Goal: Task Accomplishment & Management: Manage account settings

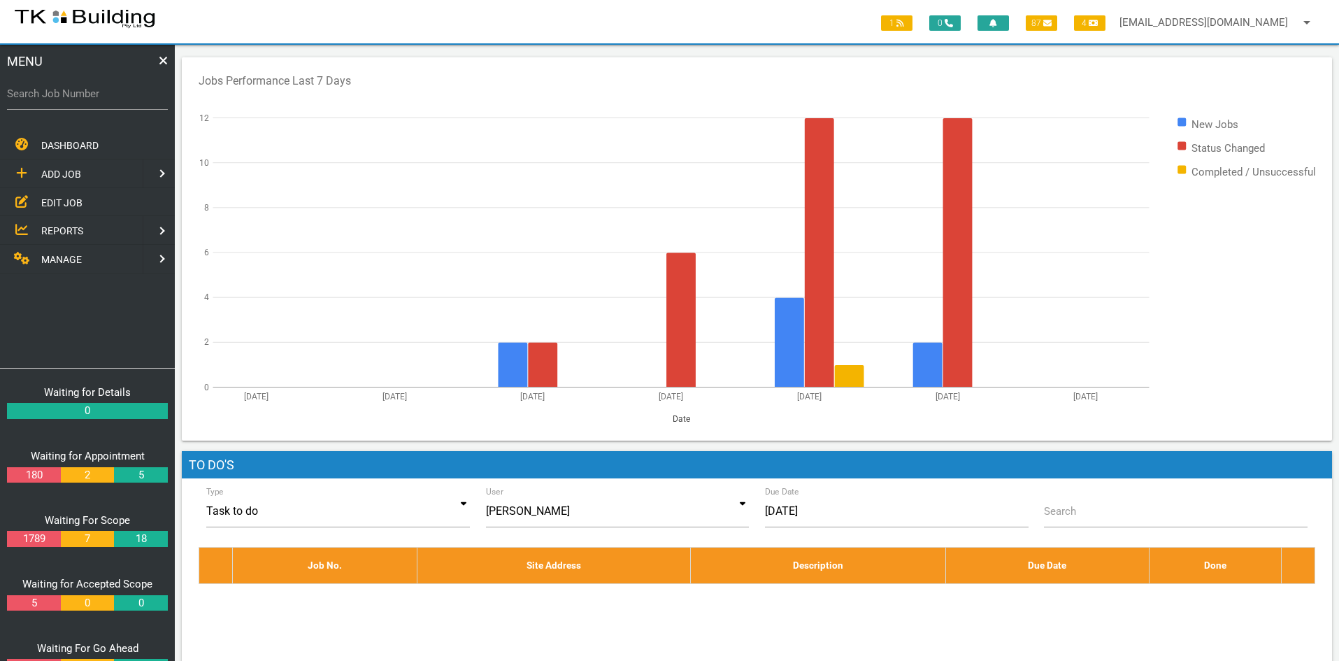
click at [56, 198] on span "EDIT JOB" at bounding box center [61, 201] width 41 height 11
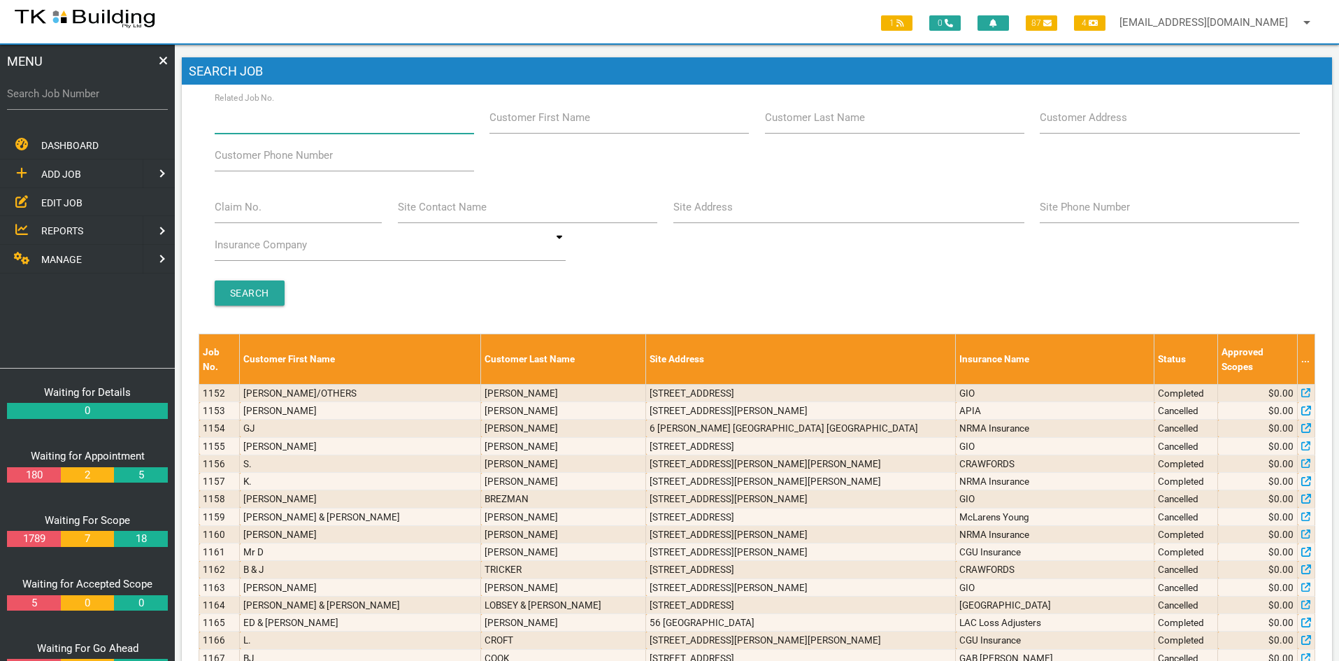
click at [315, 126] on input "Related Job No." at bounding box center [344, 117] width 259 height 32
type input "25987"
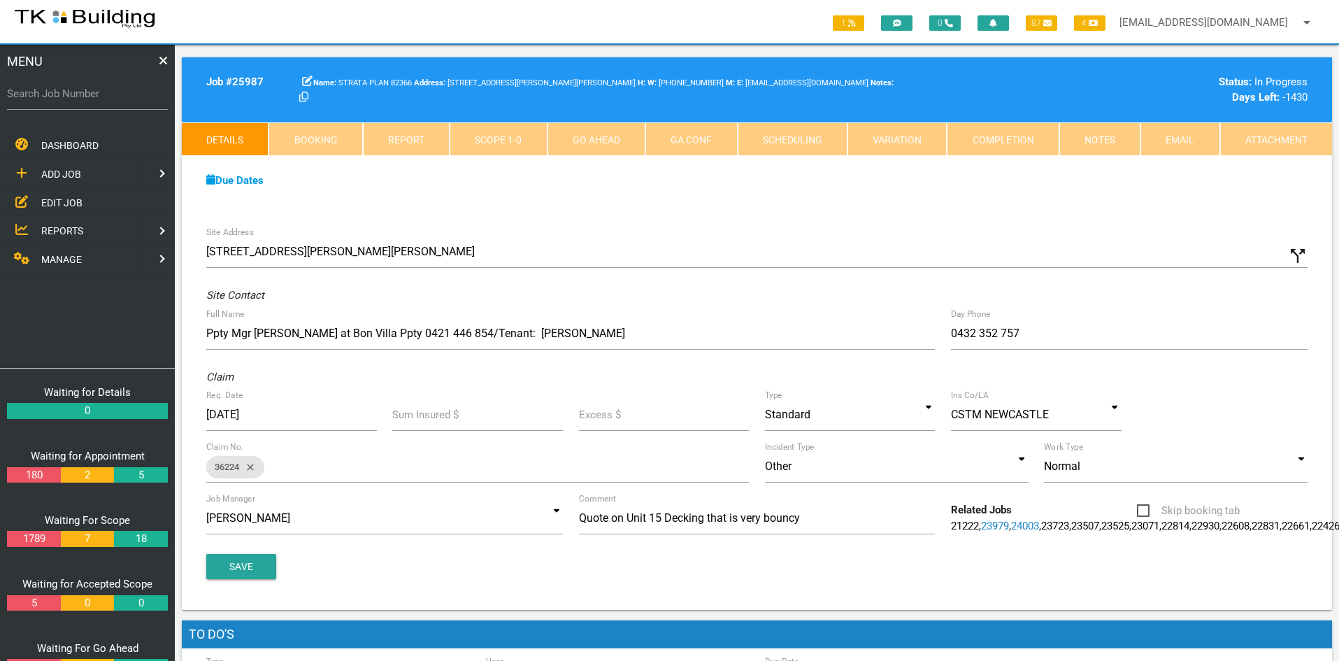
click at [925, 179] on div "Due Dates" at bounding box center [757, 181] width 1117 height 16
click at [1087, 141] on link "Notes" at bounding box center [1099, 139] width 81 height 34
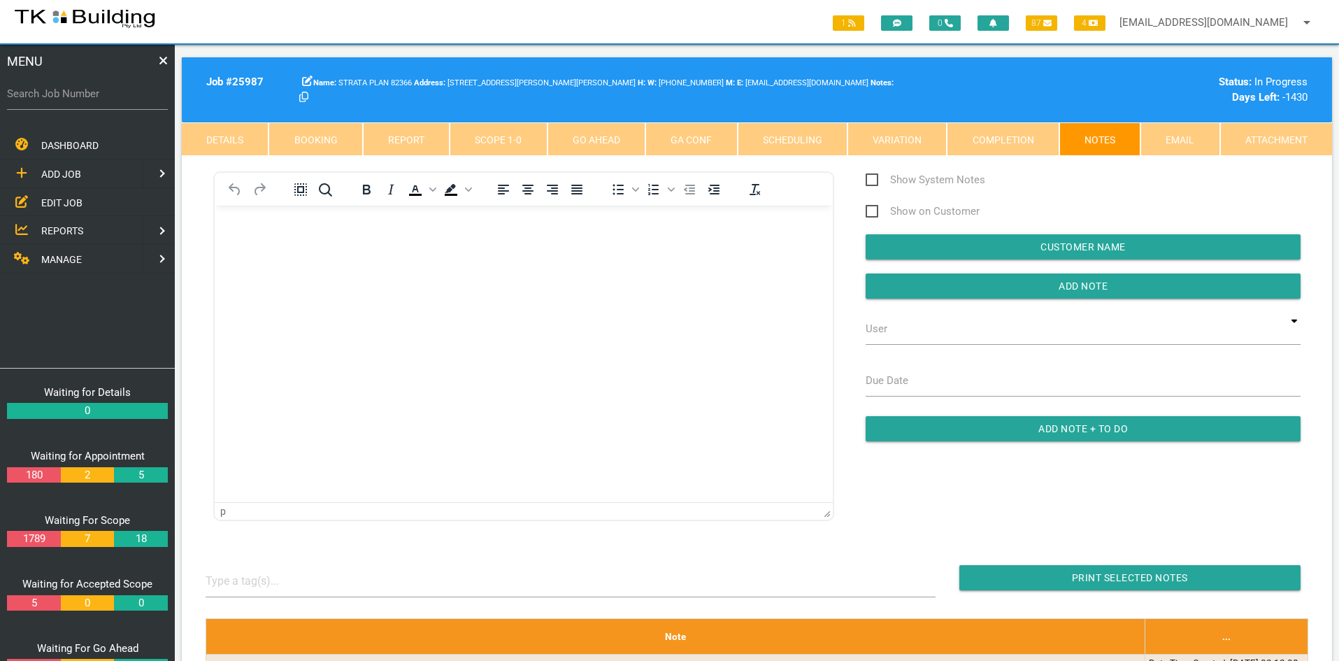
click at [568, 269] on html at bounding box center [524, 238] width 618 height 64
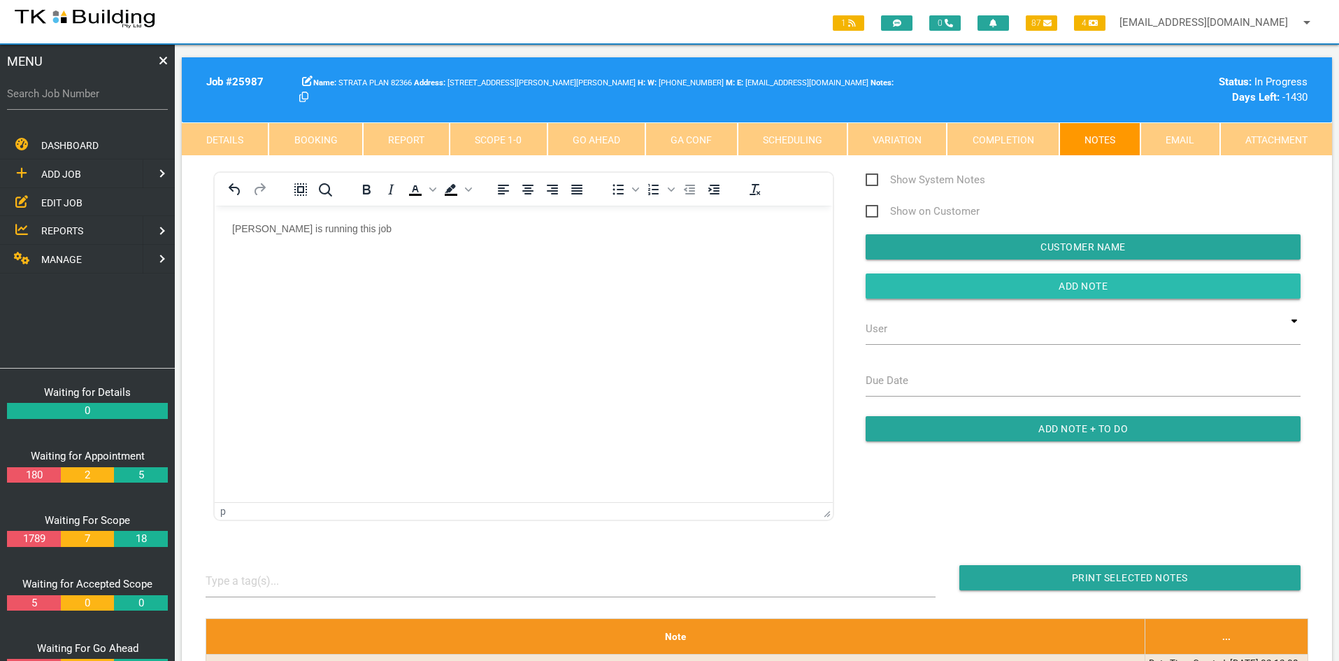
click at [1064, 285] on input "button" at bounding box center [1083, 285] width 435 height 25
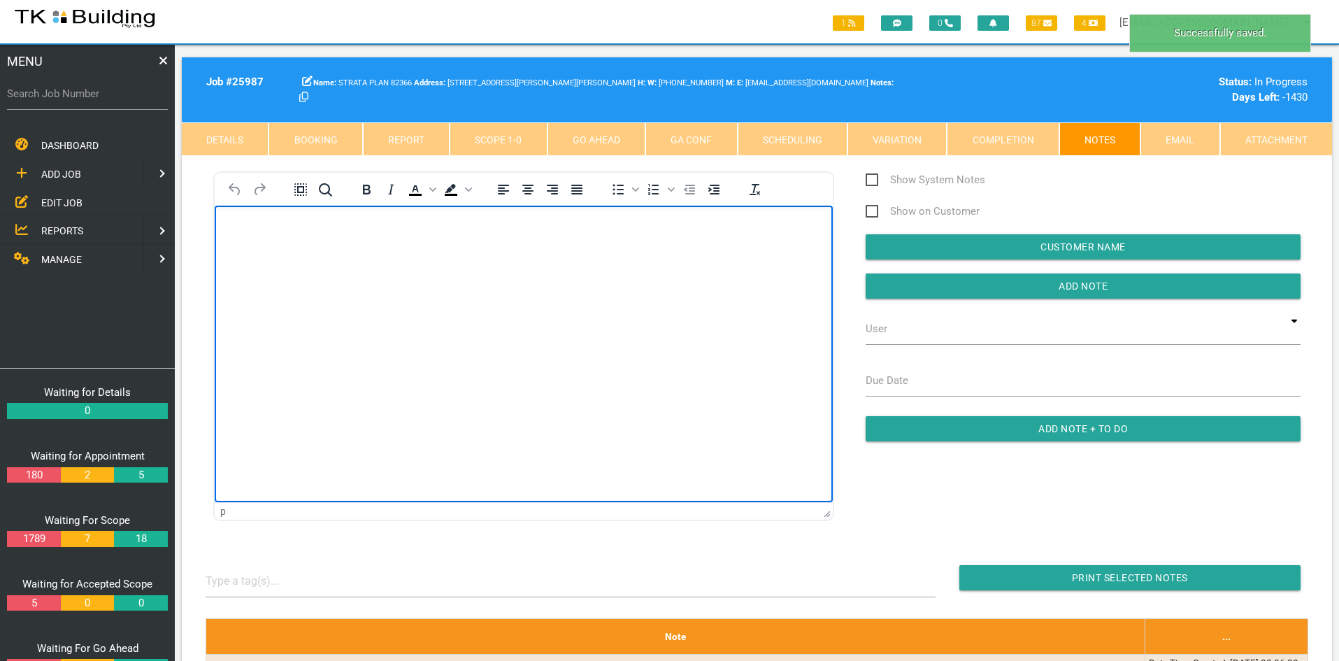
click at [573, 269] on html at bounding box center [524, 238] width 618 height 64
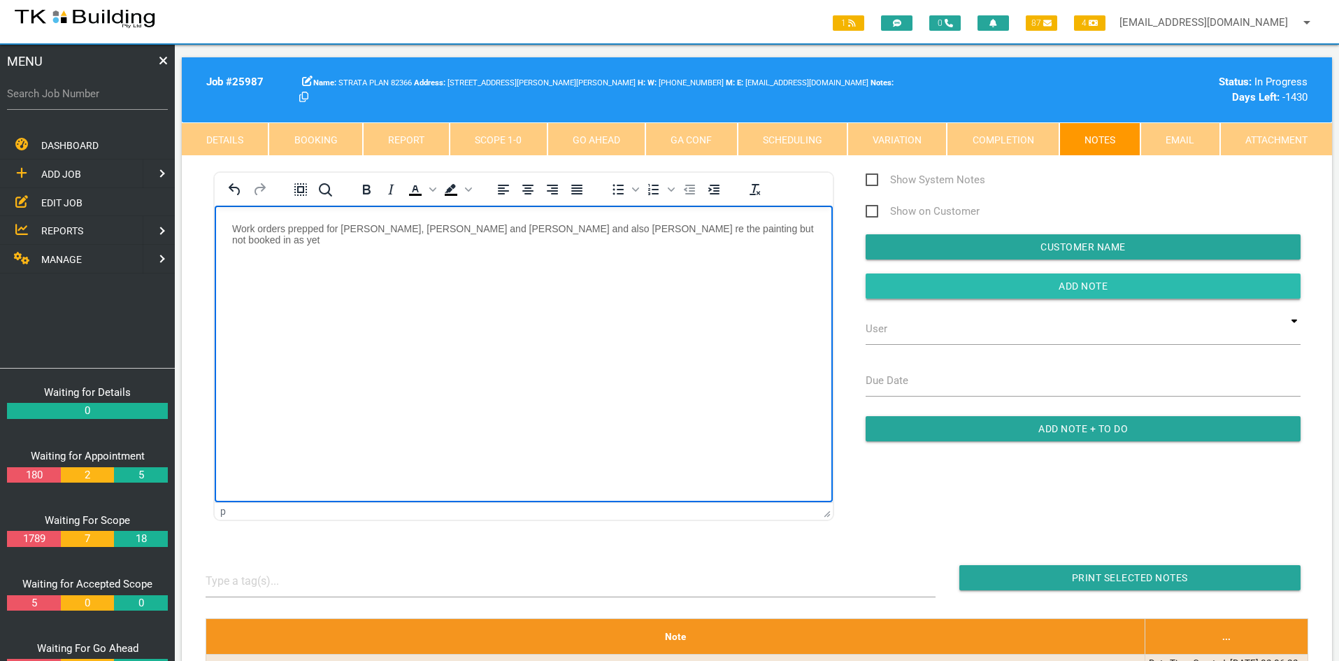
click at [1094, 279] on input "Add Note" at bounding box center [1083, 285] width 435 height 25
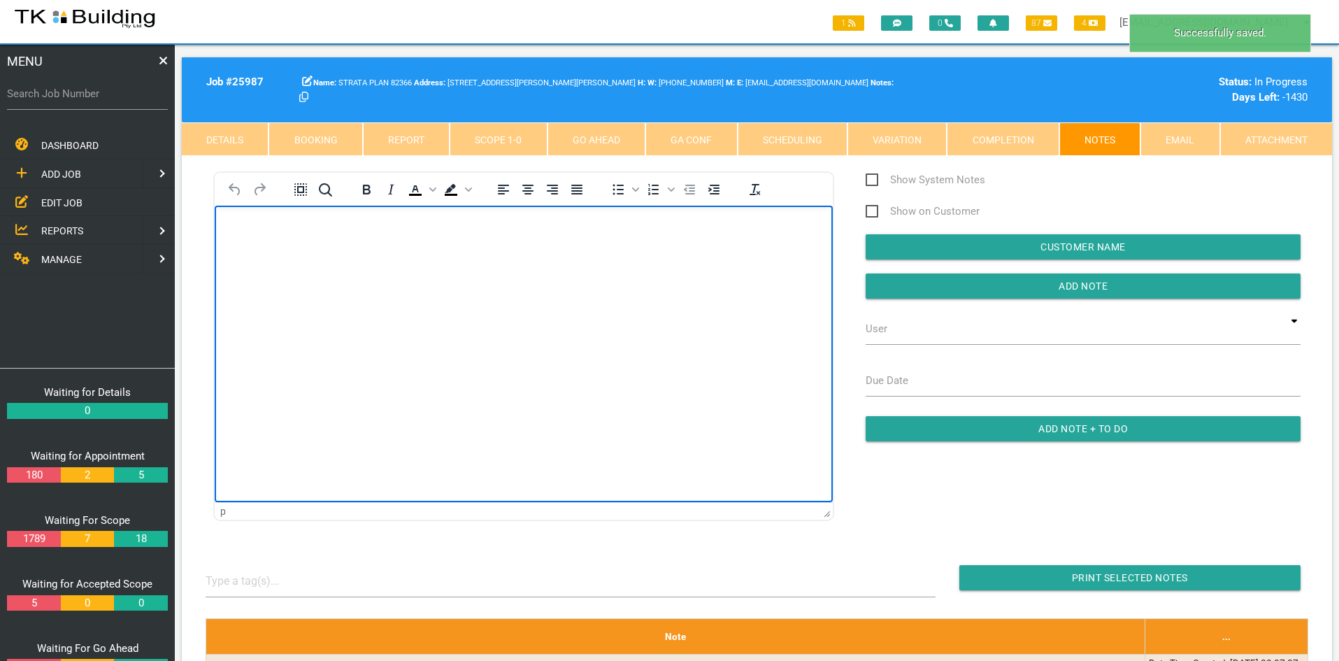
click at [618, 269] on html at bounding box center [524, 238] width 618 height 64
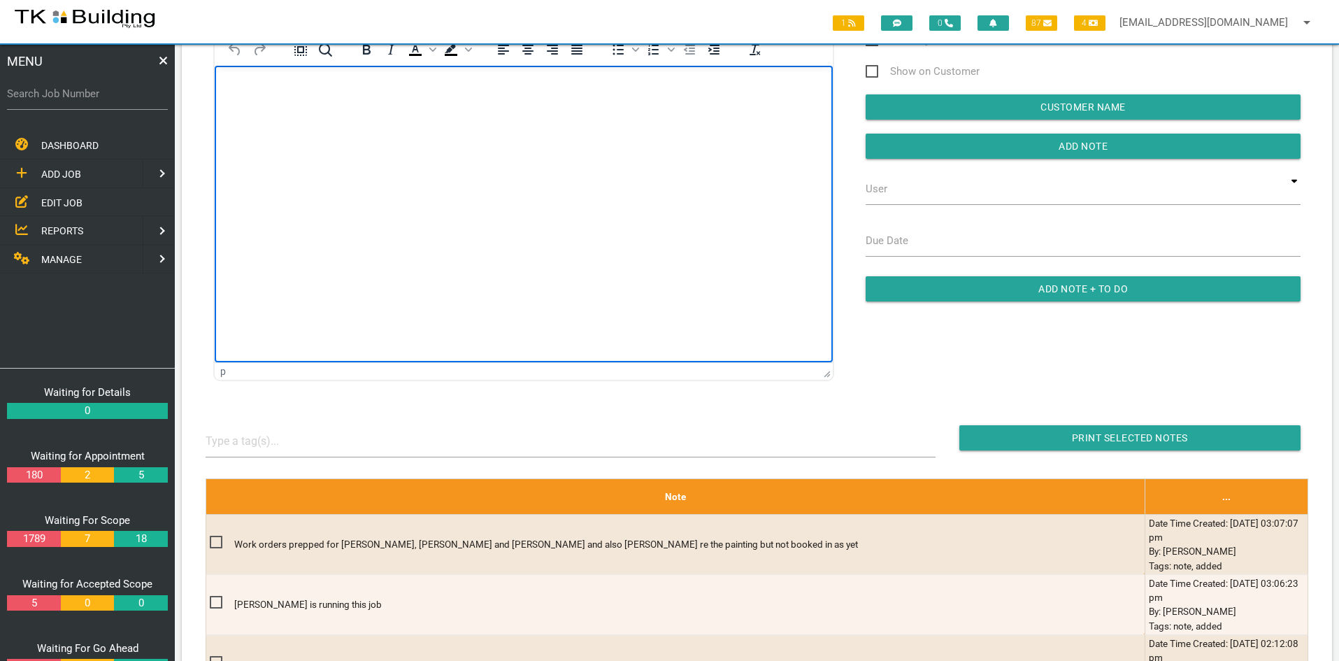
scroll to position [70, 0]
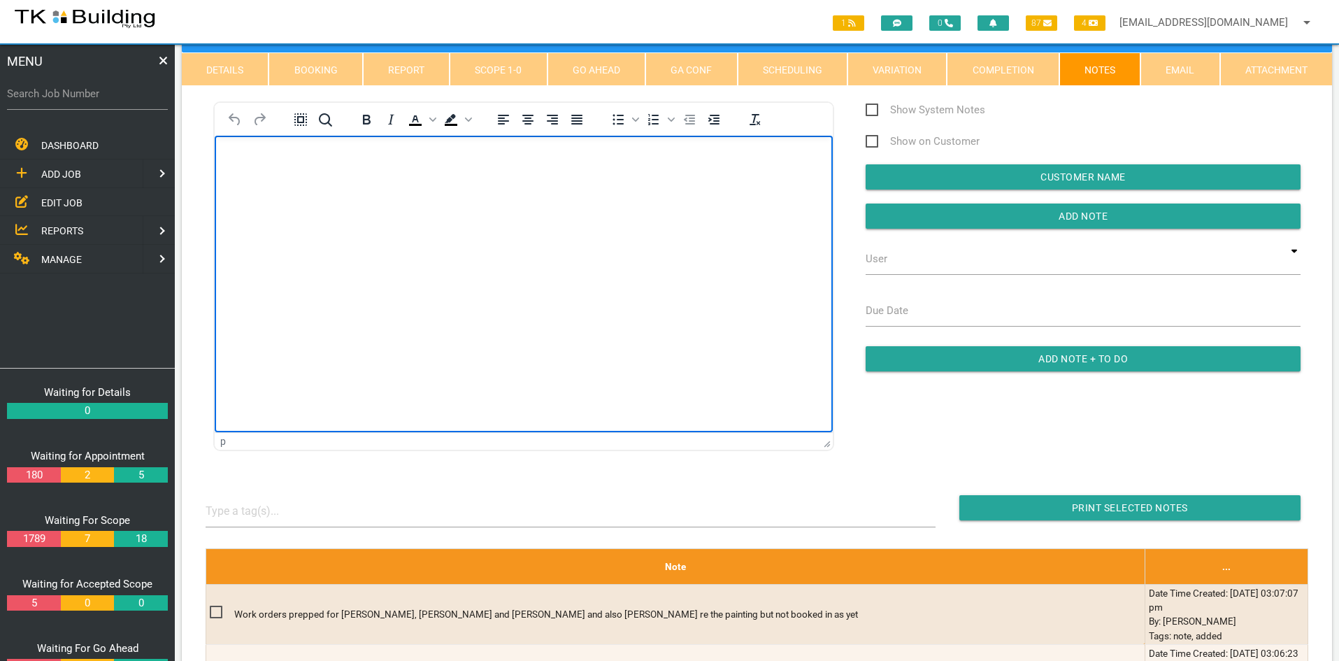
drag, startPoint x: 363, startPoint y: 339, endPoint x: 363, endPoint y: 269, distance: 69.9
click at [363, 199] on html at bounding box center [524, 168] width 618 height 64
click at [59, 203] on span "EDIT JOB" at bounding box center [61, 201] width 41 height 11
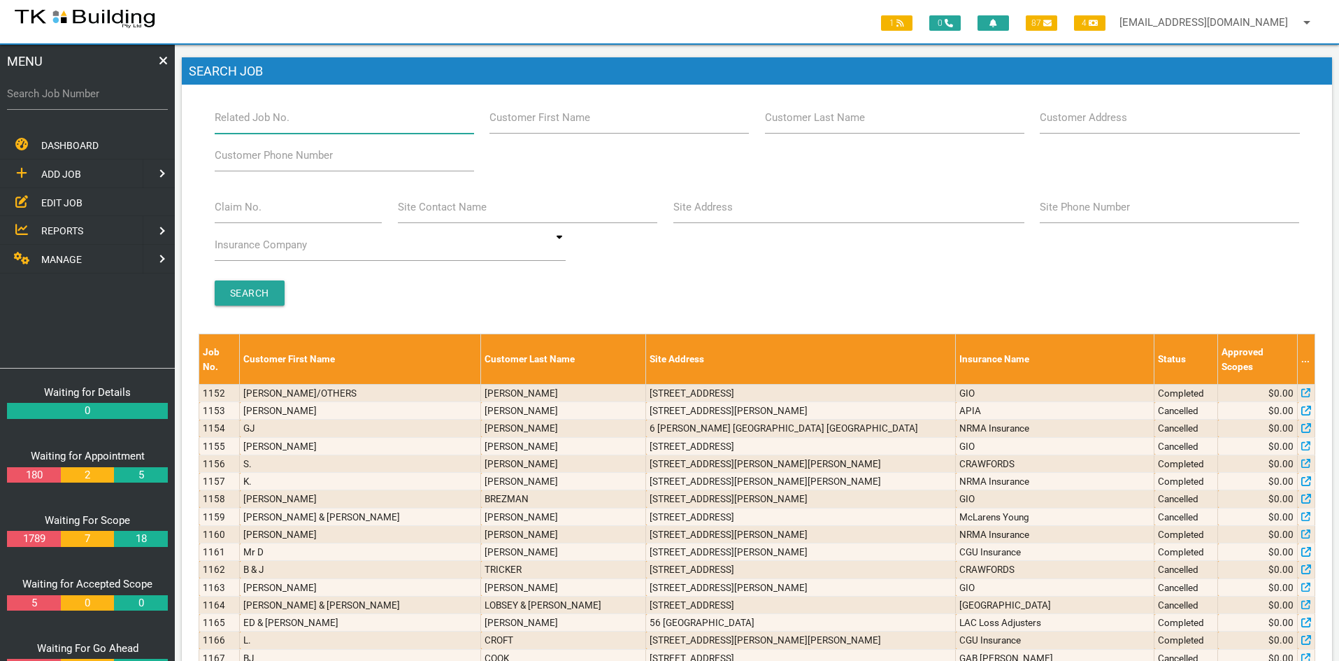
click at [306, 124] on input "Related Job No." at bounding box center [344, 117] width 259 height 32
type input "27915"
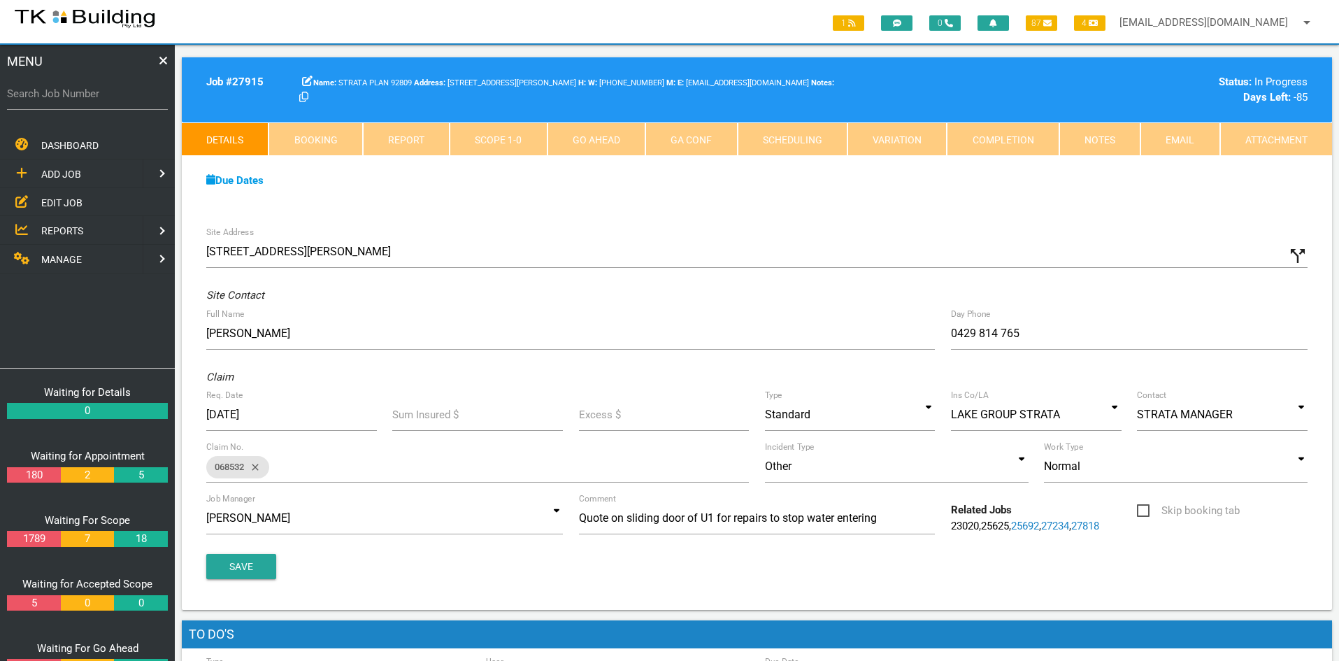
click at [492, 148] on link "Scope 1 - 0" at bounding box center [498, 139] width 97 height 34
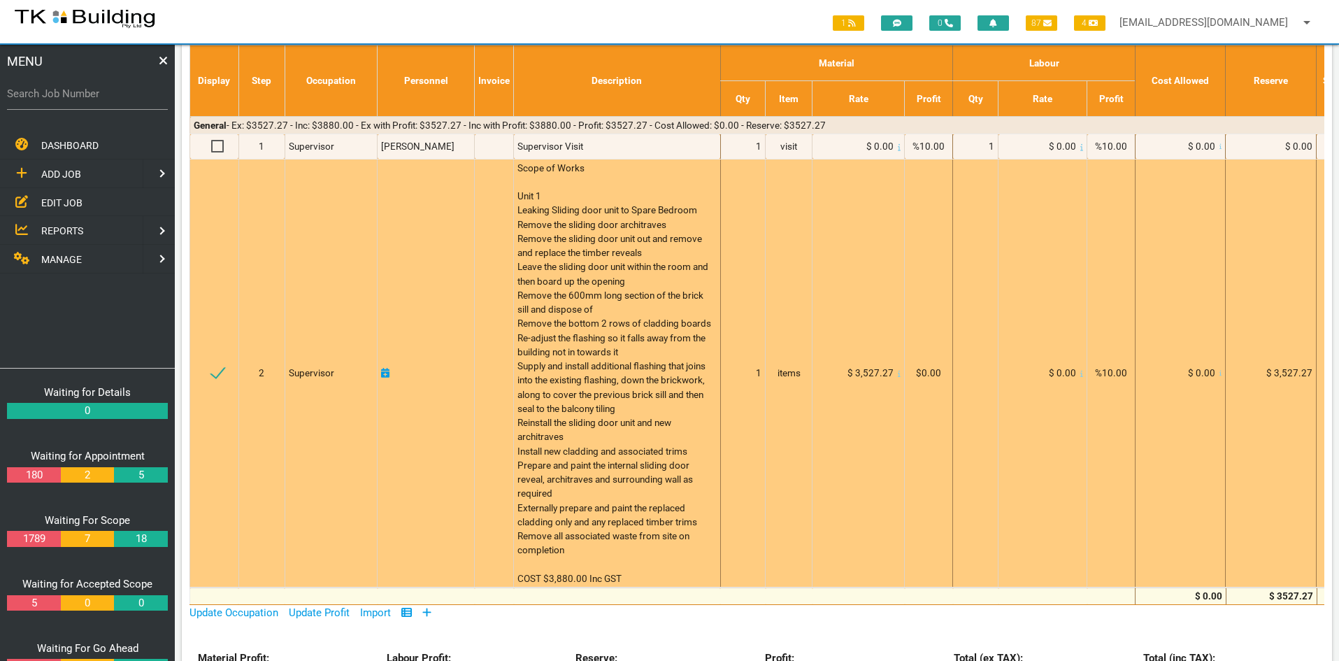
scroll to position [140, 0]
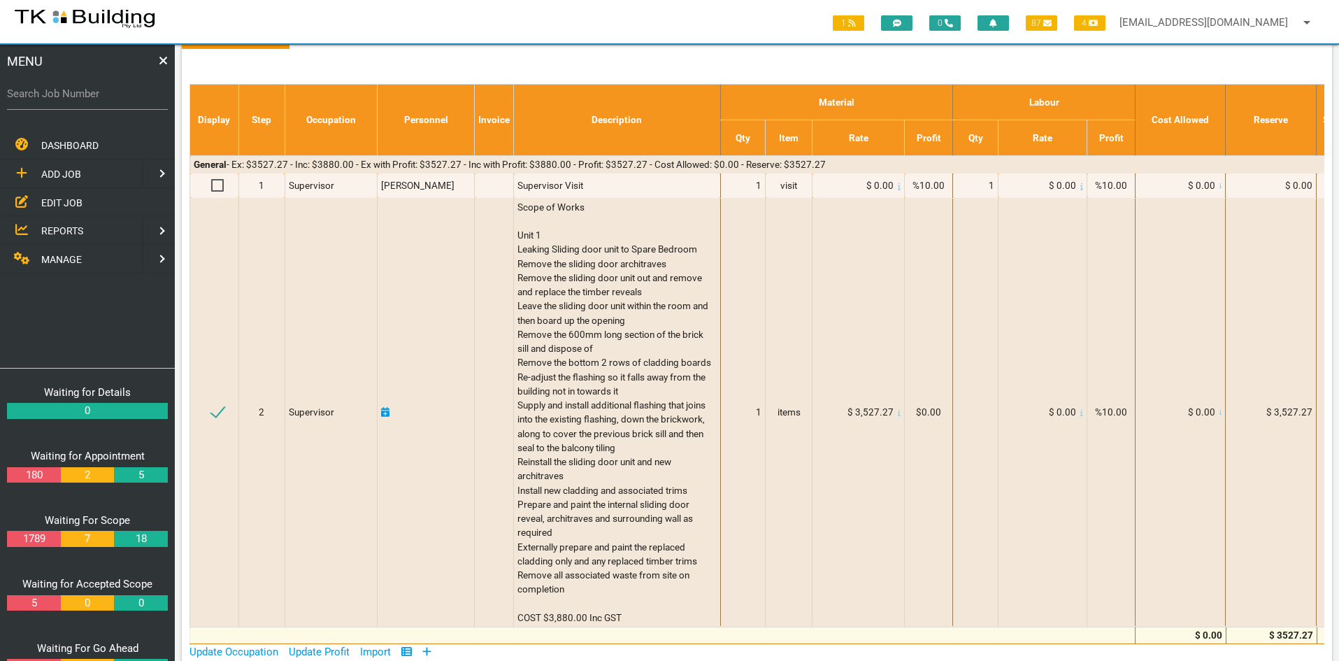
click at [45, 198] on span "EDIT JOB" at bounding box center [61, 201] width 41 height 11
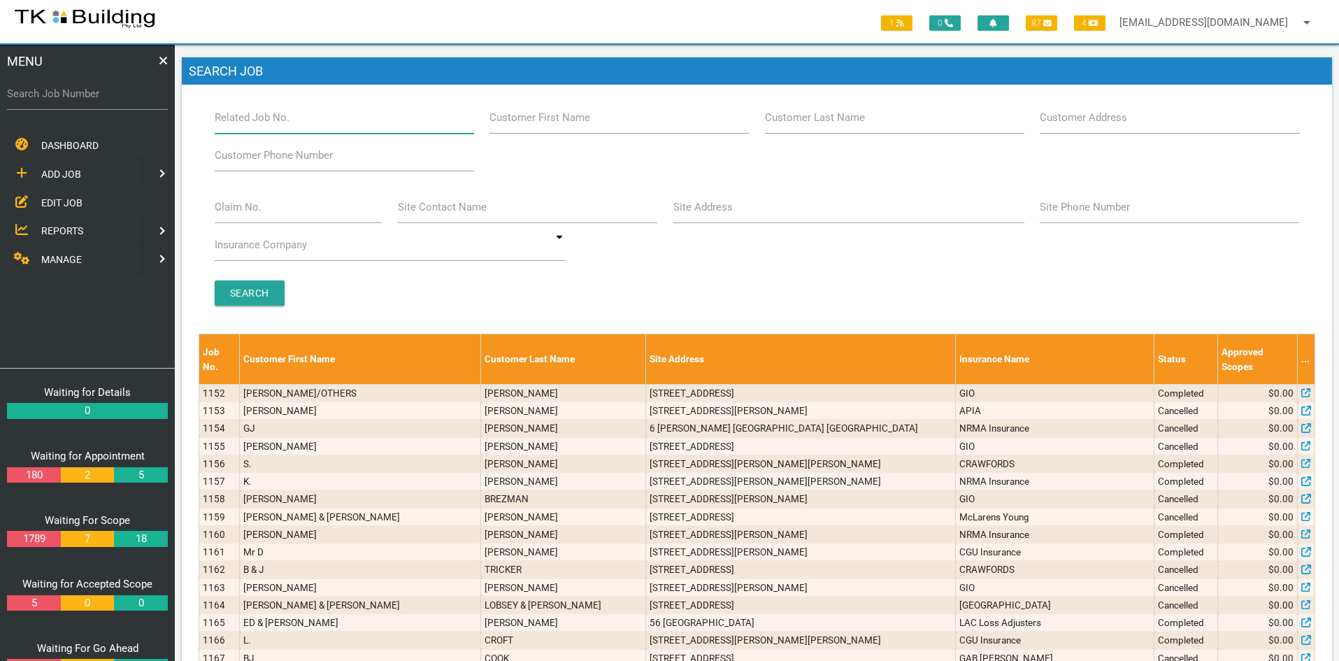
click at [332, 122] on input "Related Job No." at bounding box center [344, 117] width 259 height 32
type input "27915"
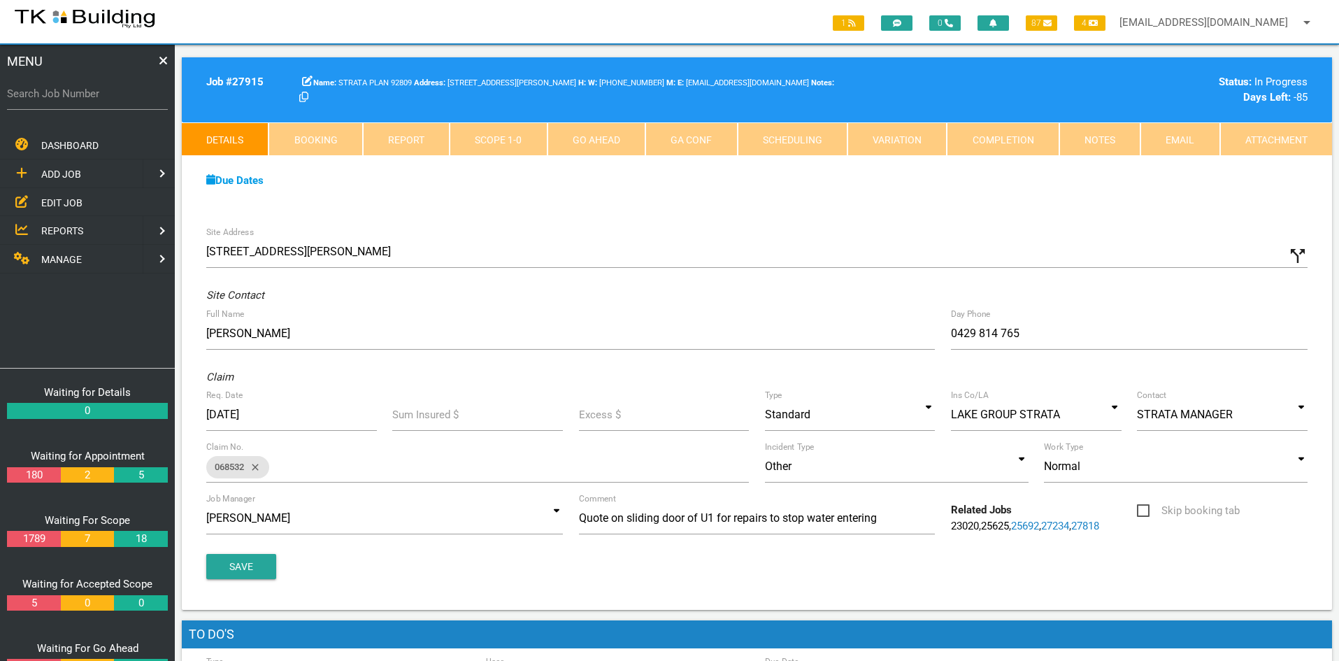
click at [1075, 133] on link "Notes" at bounding box center [1099, 139] width 81 height 34
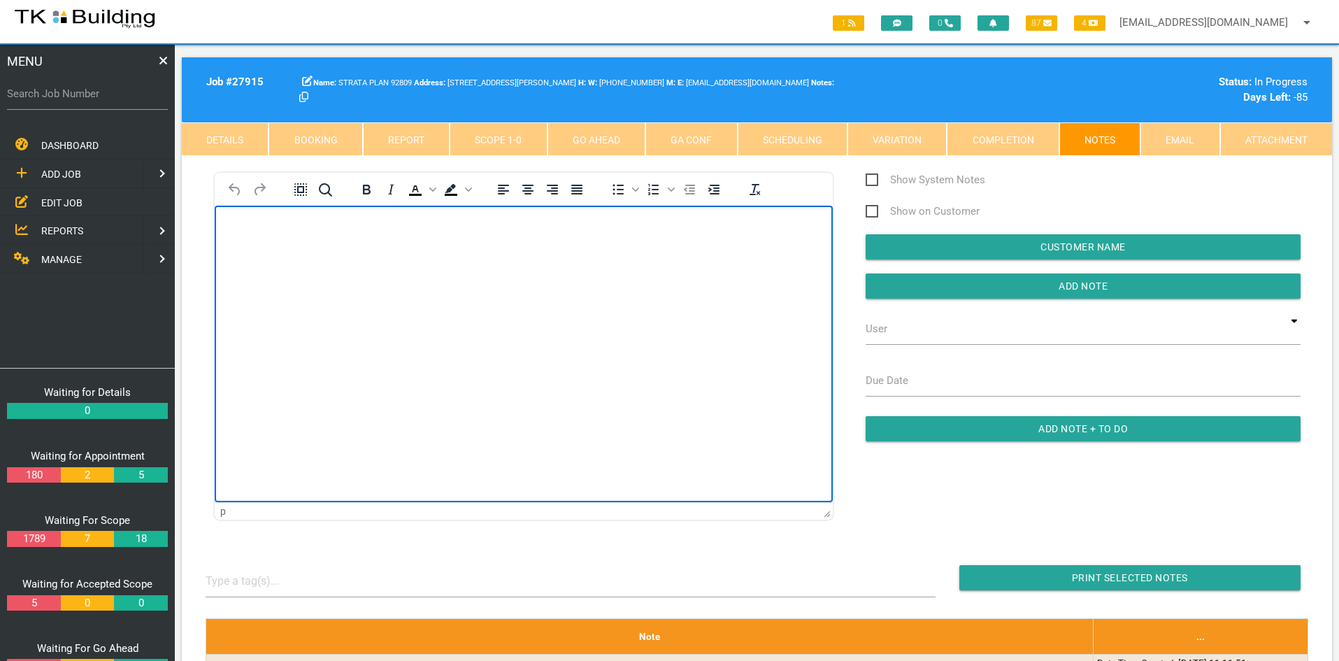
click at [633, 269] on html at bounding box center [524, 238] width 618 height 64
click at [635, 327] on html "[PERSON_NAME] Can you please book in AP to attend site to measure up and order …" at bounding box center [524, 266] width 618 height 121
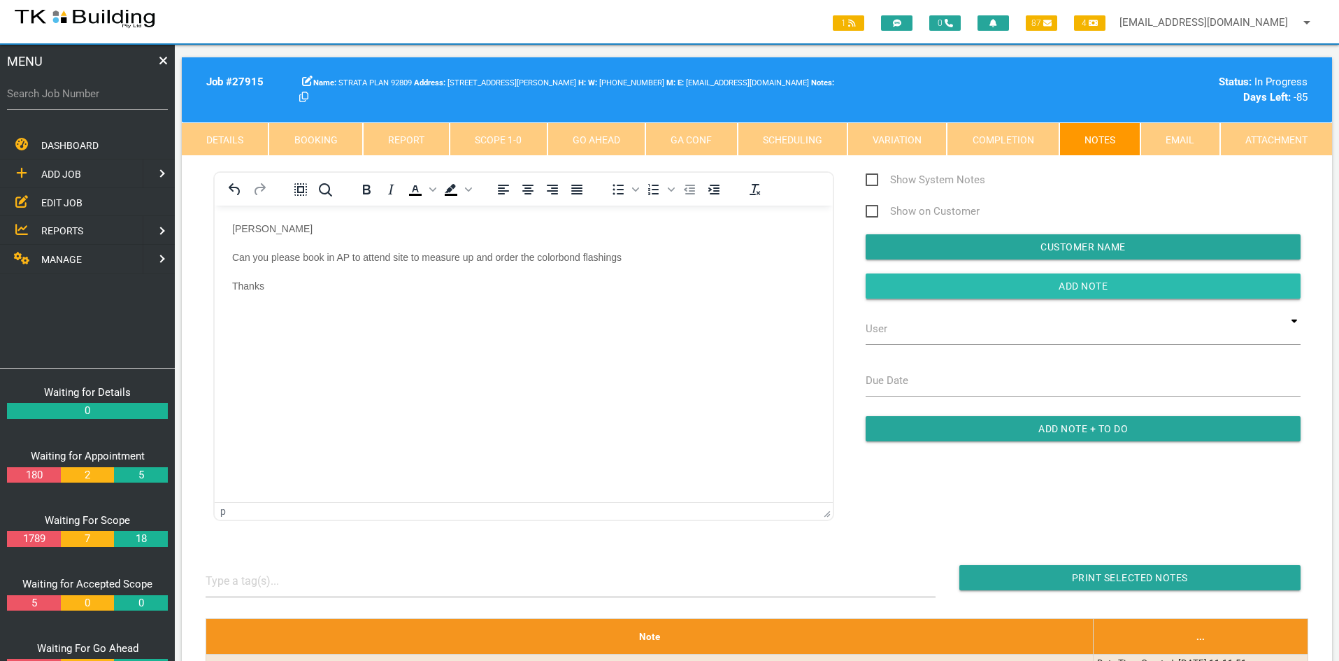
click at [1066, 287] on input "button" at bounding box center [1083, 285] width 435 height 25
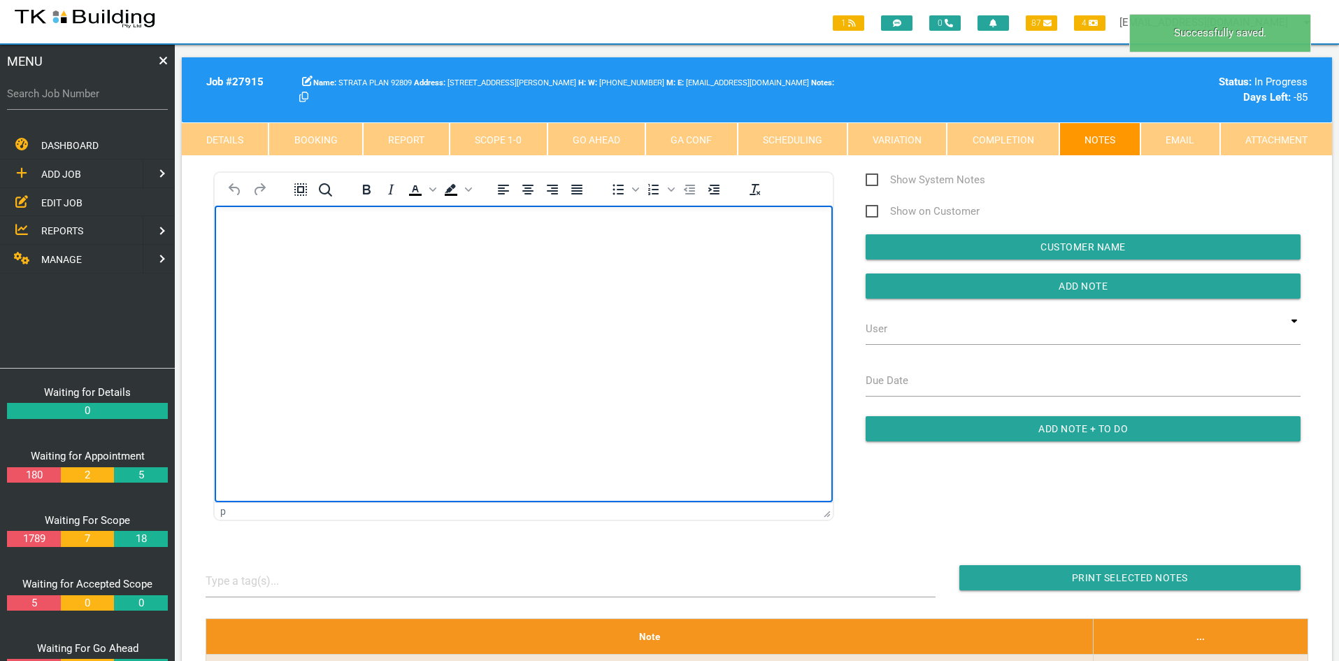
click at [565, 269] on html at bounding box center [524, 238] width 618 height 64
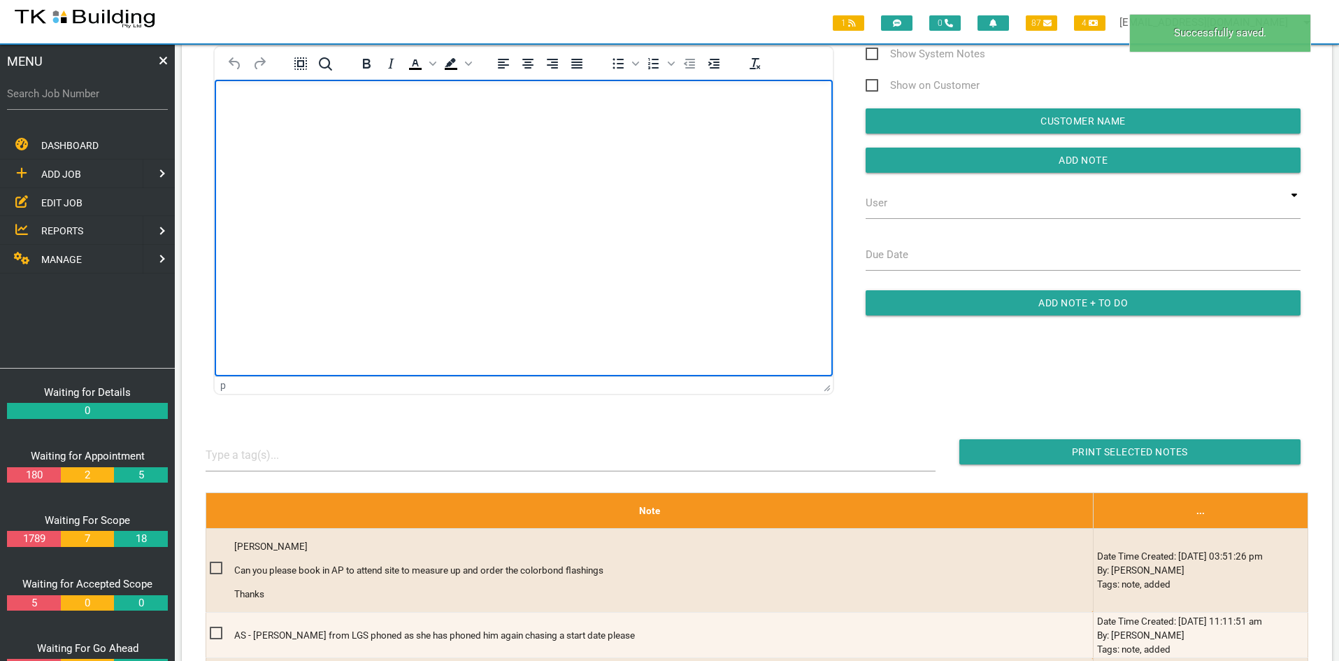
scroll to position [140, 0]
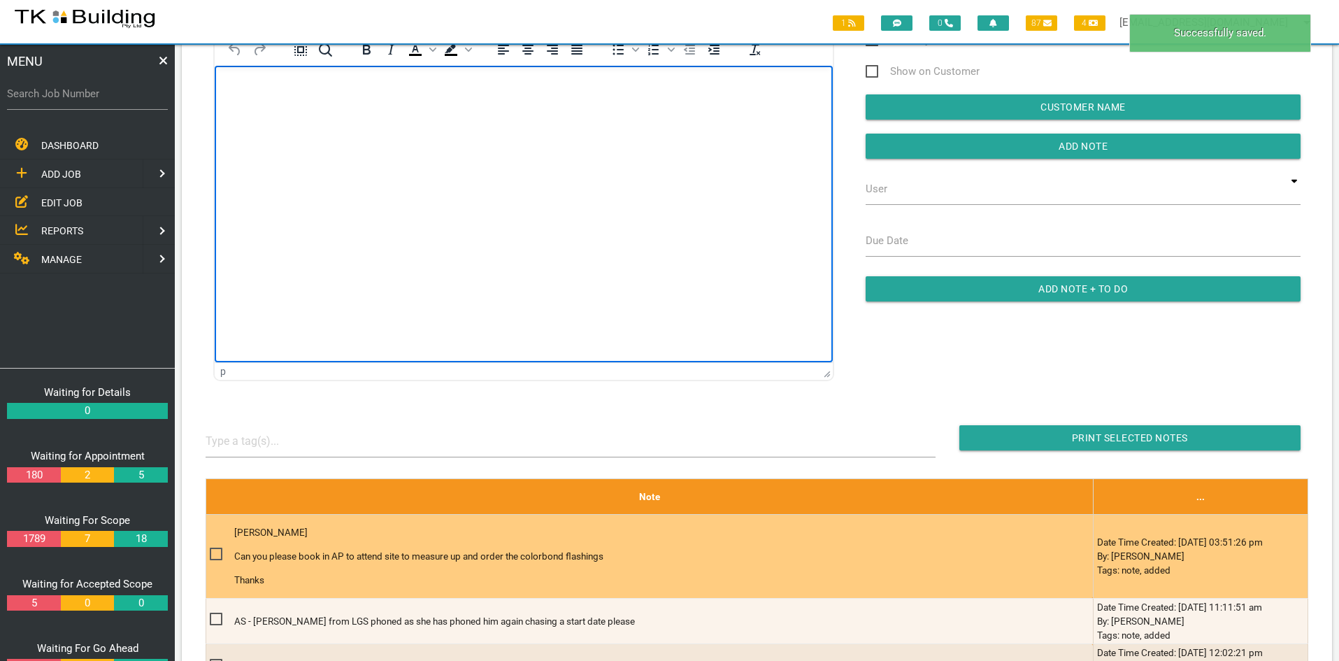
click at [217, 551] on span at bounding box center [222, 553] width 24 height 17
click at [217, 551] on input "checkbox" at bounding box center [214, 549] width 9 height 9
checkbox input "true"
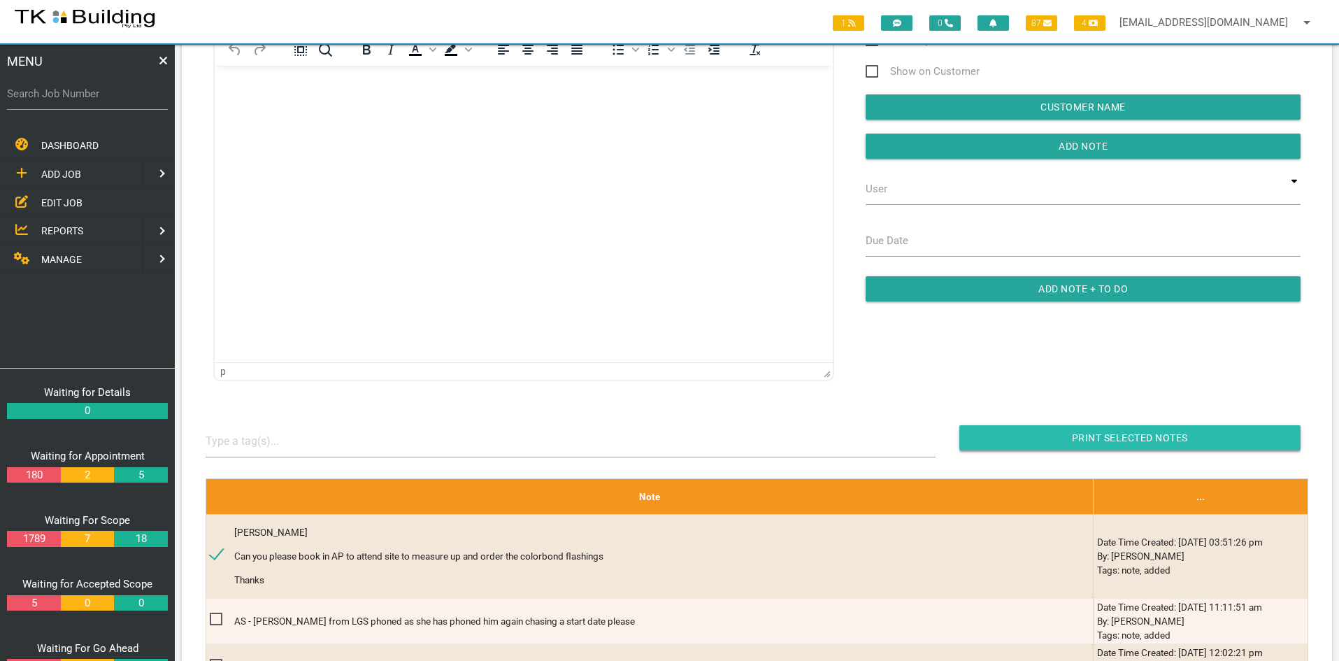
click at [1137, 436] on input "button" at bounding box center [1129, 437] width 341 height 25
